Goal: Information Seeking & Learning: Learn about a topic

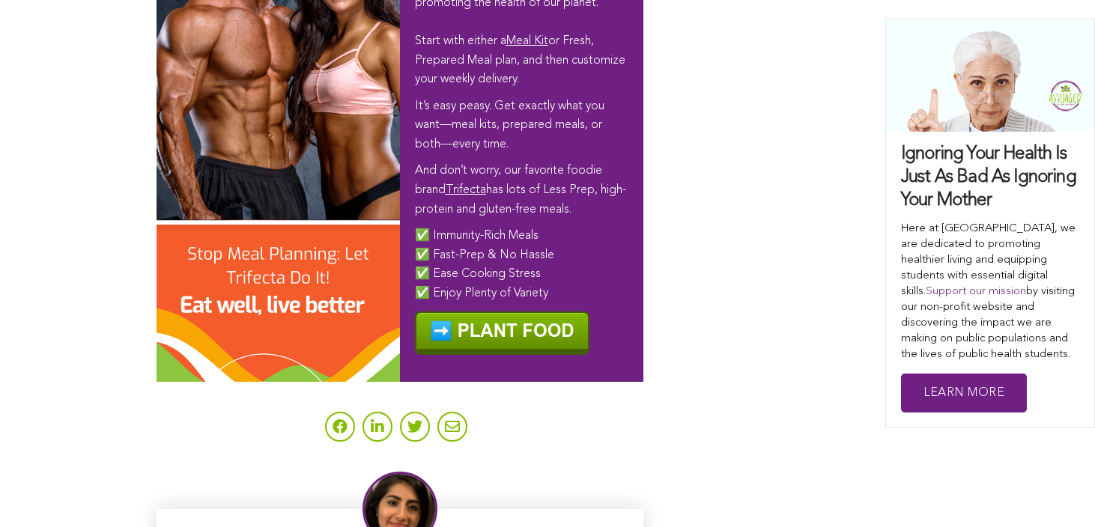
scroll to position [9279, 0]
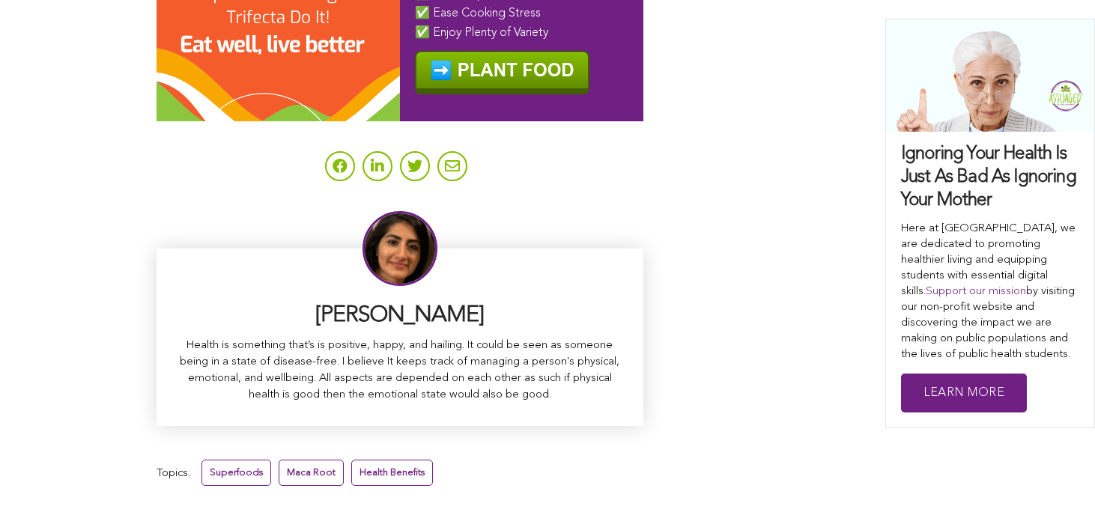
click at [279, 460] on link "Maca Root" at bounding box center [311, 473] width 65 height 26
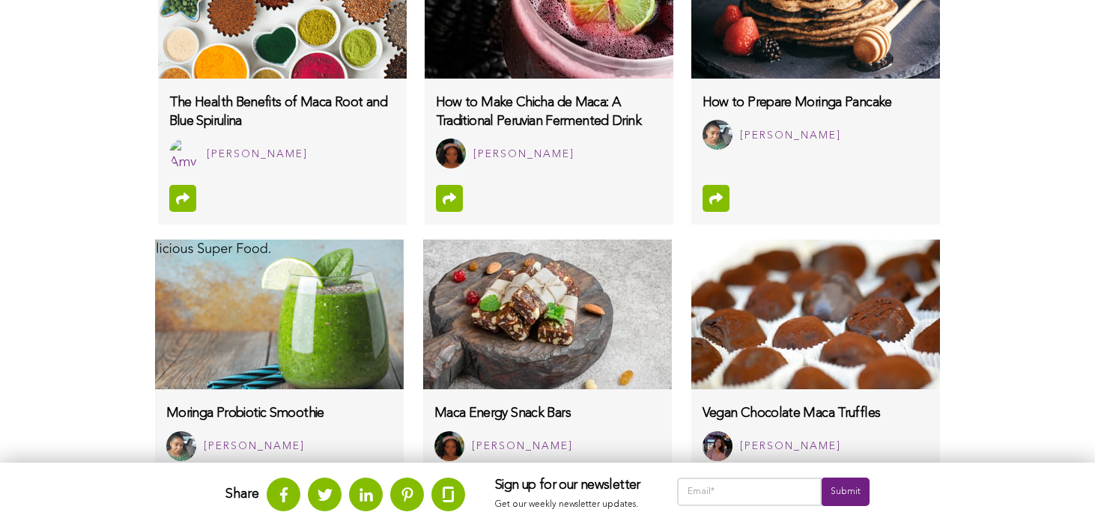
scroll to position [1518, 0]
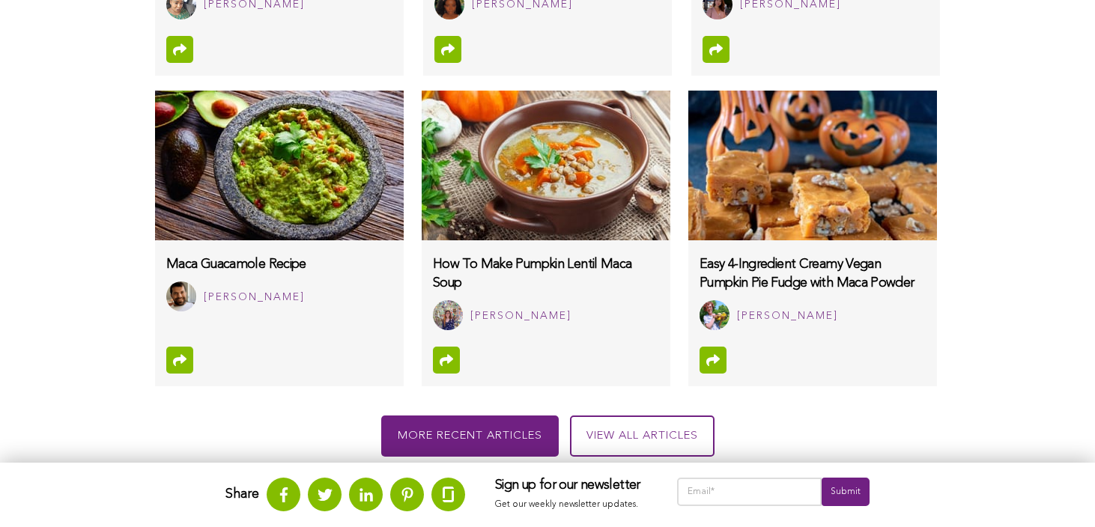
click at [700, 293] on h3 "Easy 4-Ingredient Creamy Vegan Pumpkin Pie Fudge with Maca Powder" at bounding box center [813, 273] width 226 height 37
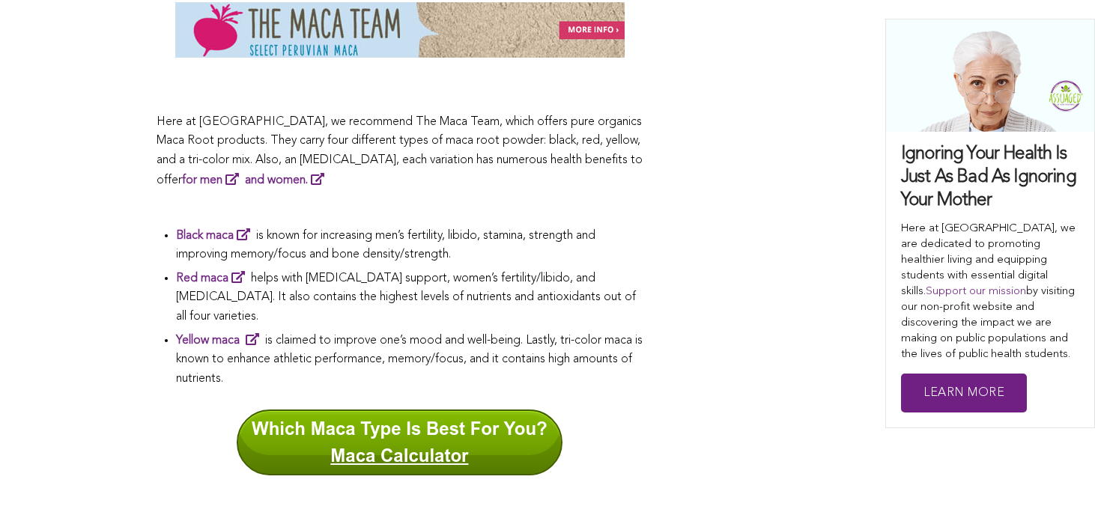
scroll to position [2849, 0]
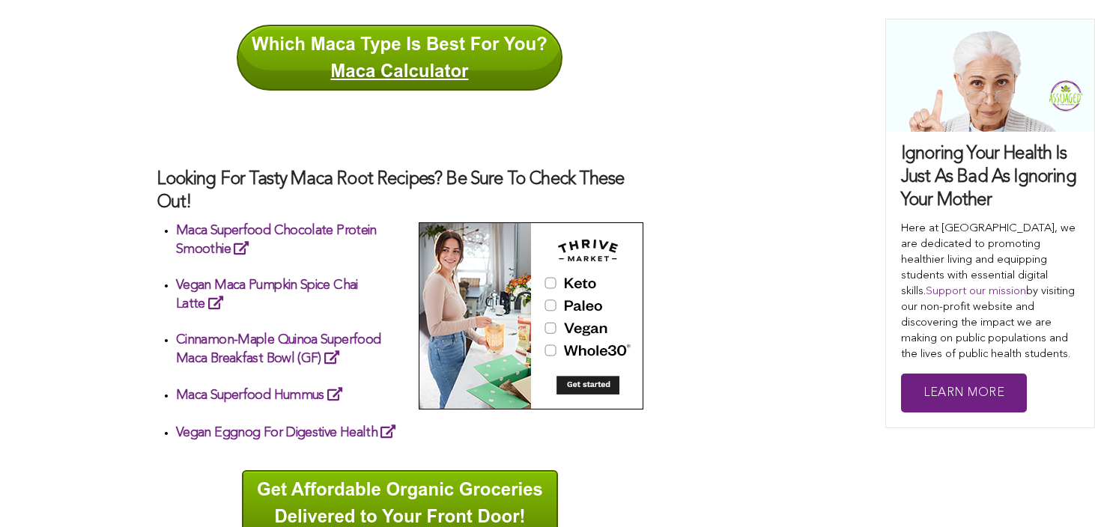
click at [176, 252] on h4 "Maca Superfood Chocolate Protein Smoothie" at bounding box center [409, 240] width 467 height 37
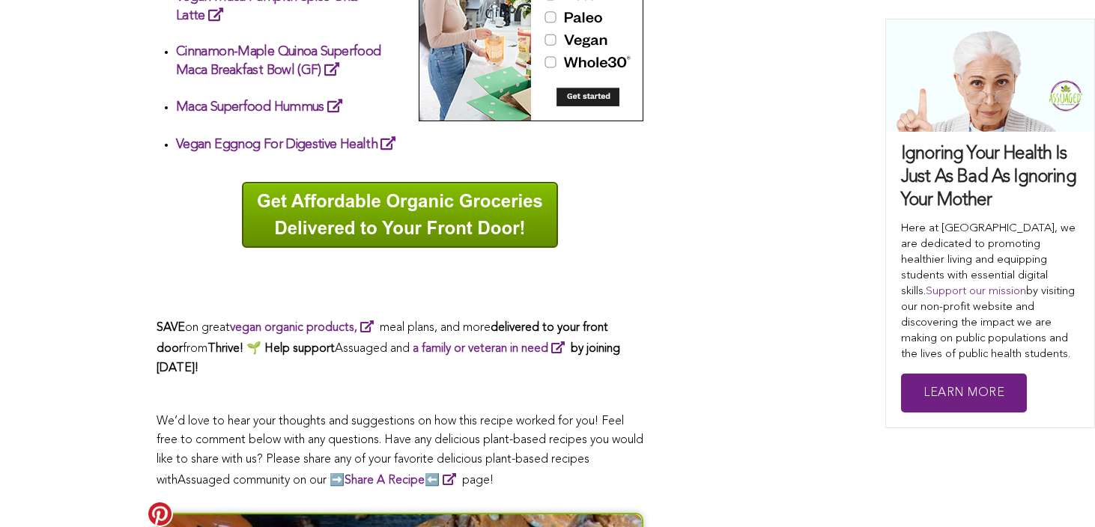
scroll to position [3070, 0]
